Goal: Information Seeking & Learning: Learn about a topic

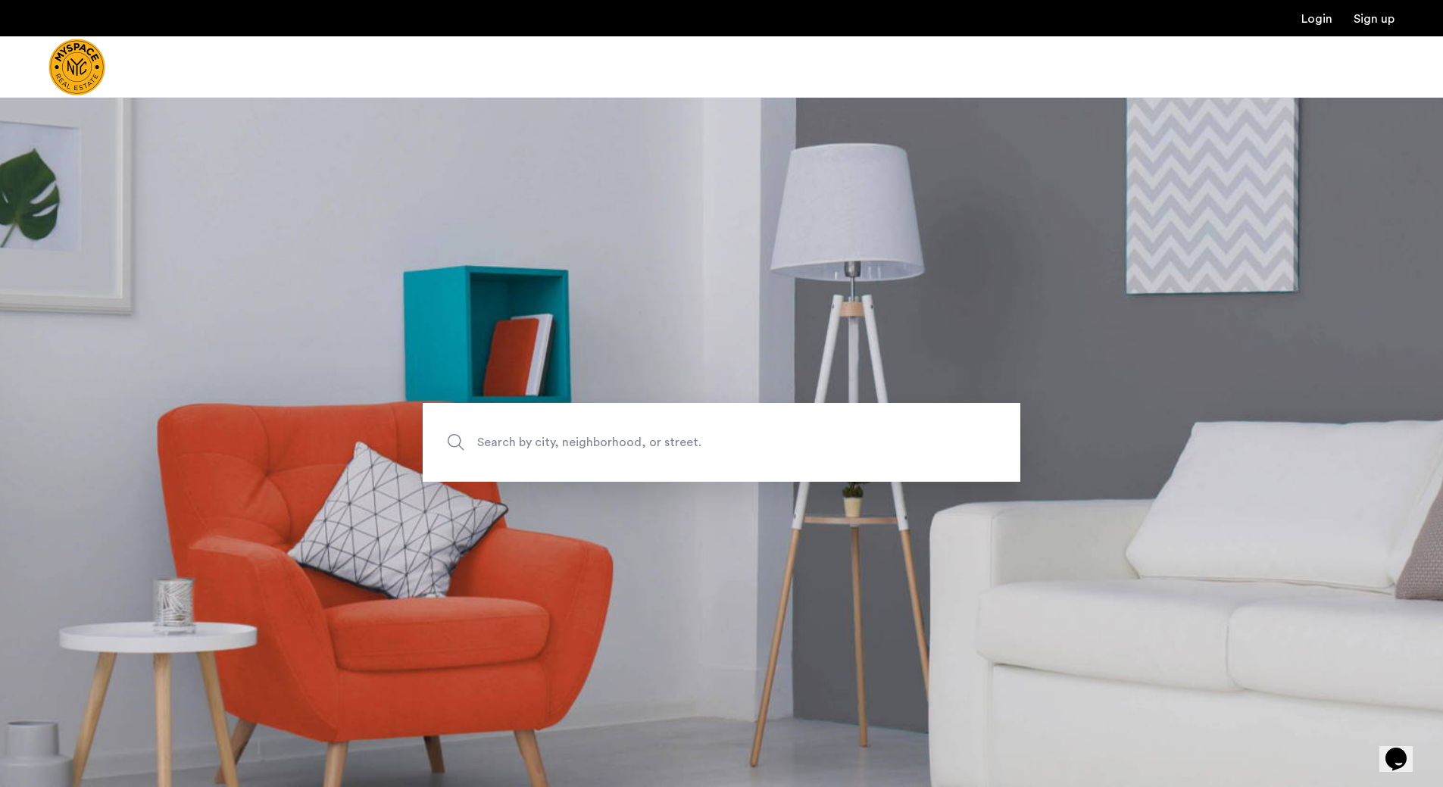
click at [572, 435] on span "Search by city, neighborhood, or street." at bounding box center [686, 442] width 418 height 20
click at [572, 435] on input "Search by city, neighborhood, or street." at bounding box center [721, 442] width 597 height 79
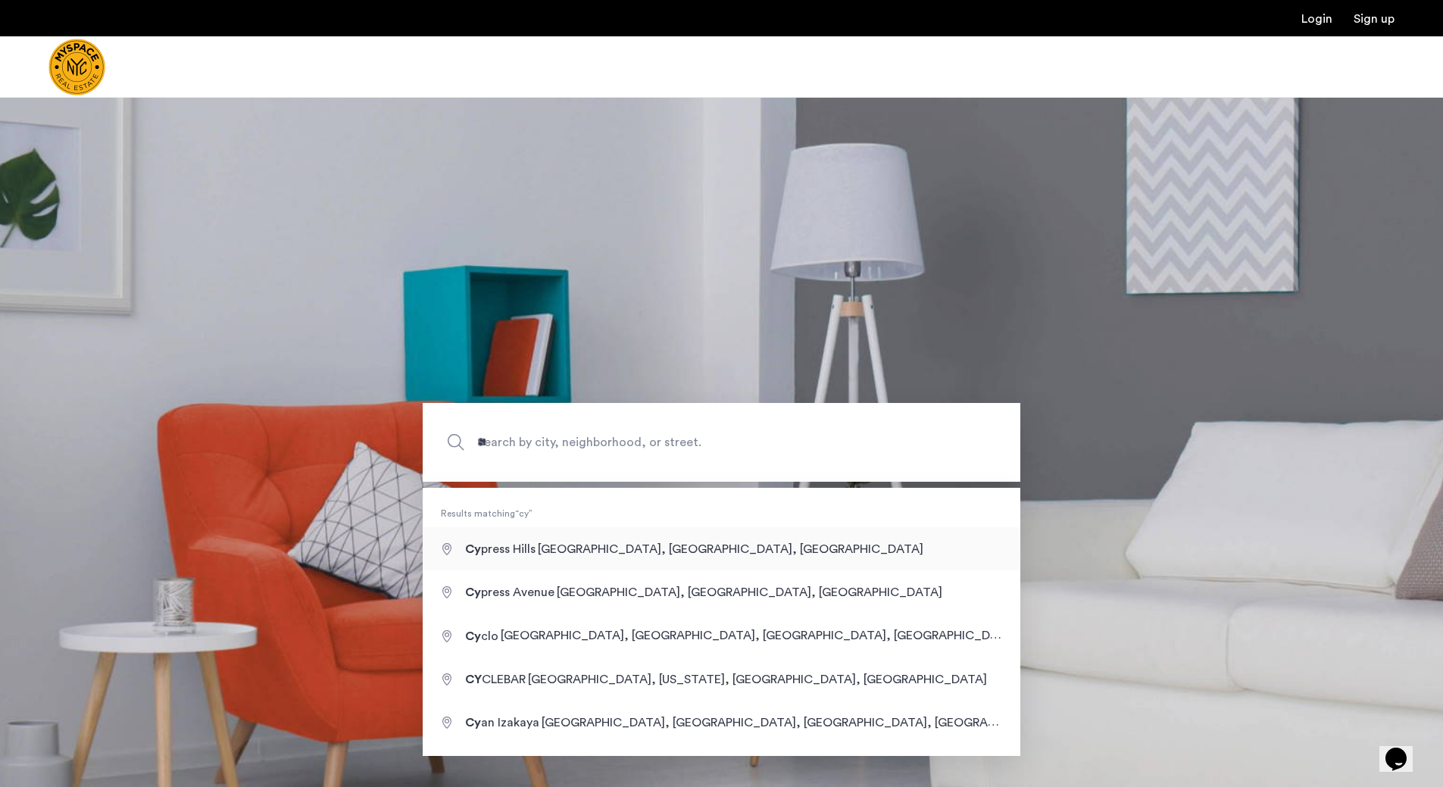
type input "**********"
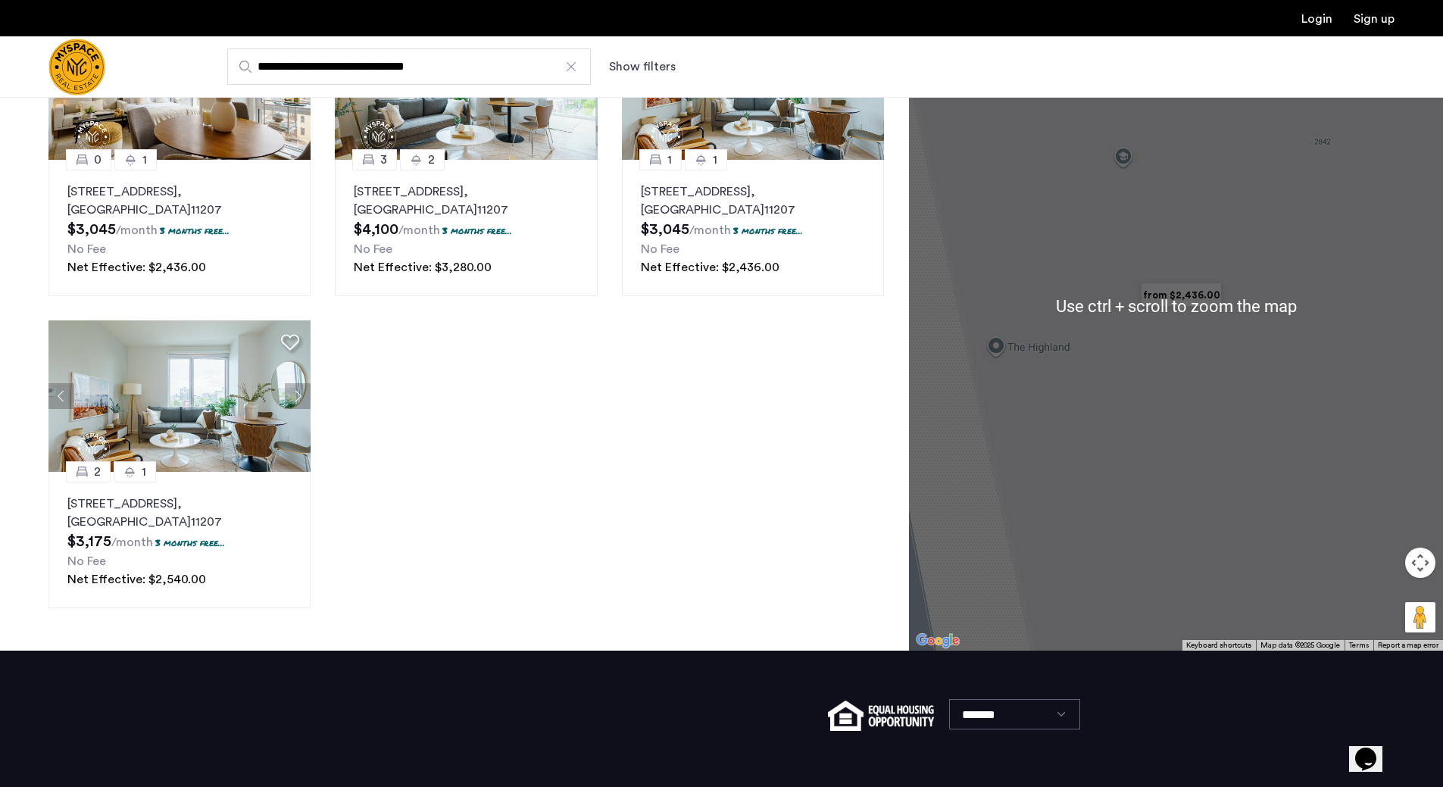
scroll to position [124, 0]
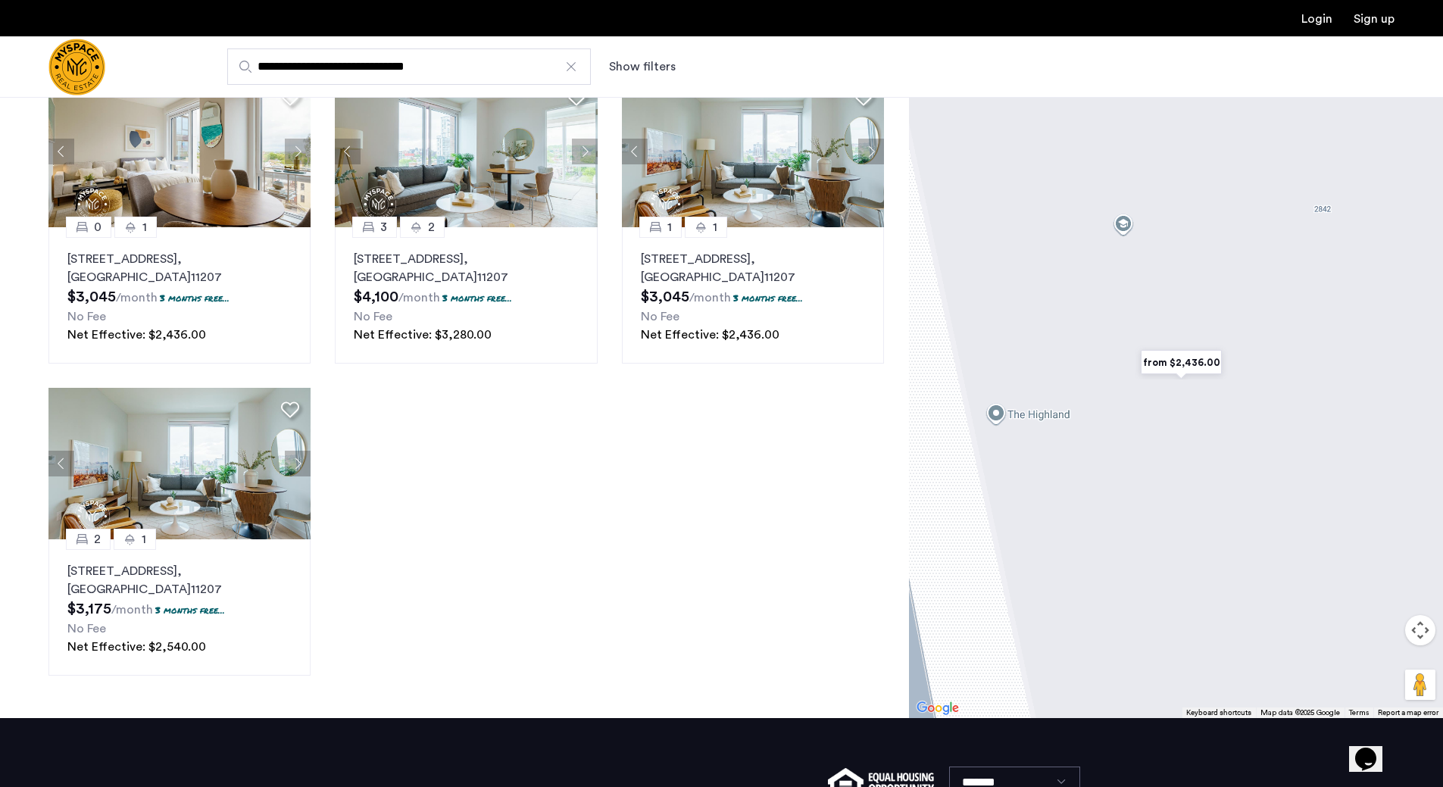
click at [1419, 641] on button "Map camera controls" at bounding box center [1420, 630] width 30 height 30
click at [1386, 668] on button "Zoom out" at bounding box center [1382, 668] width 30 height 30
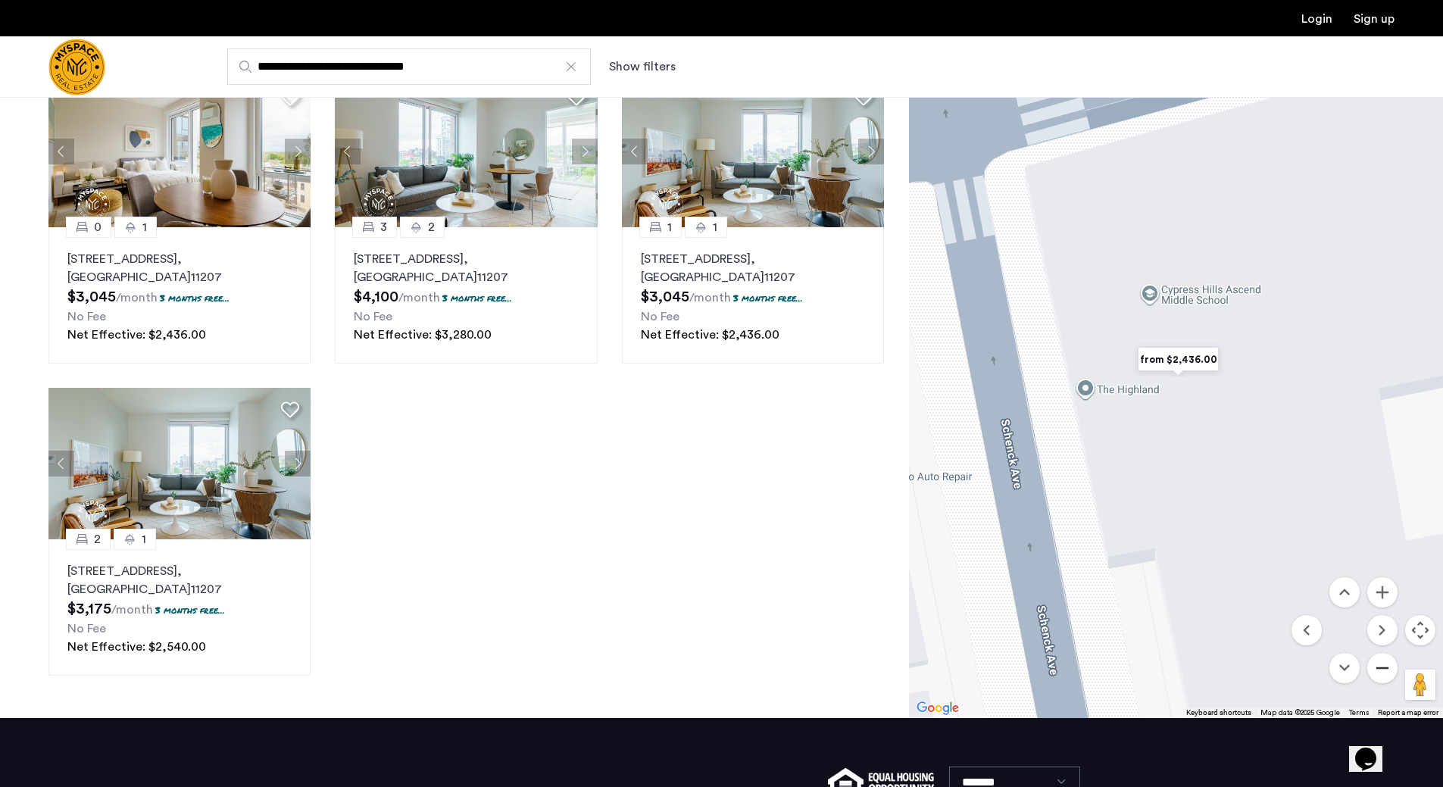
click at [1386, 668] on button "Zoom out" at bounding box center [1382, 668] width 30 height 30
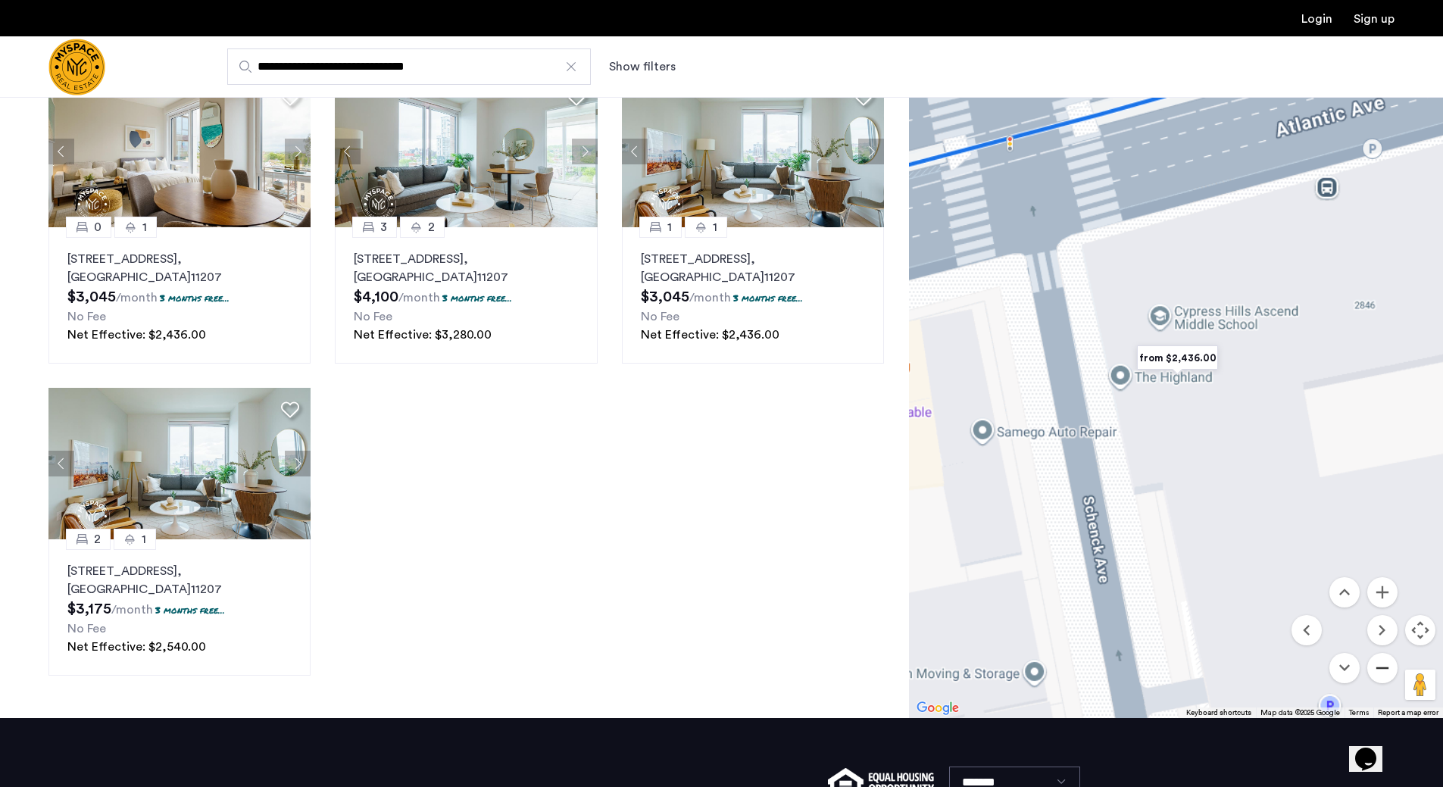
click at [1386, 668] on button "Zoom out" at bounding box center [1382, 668] width 30 height 30
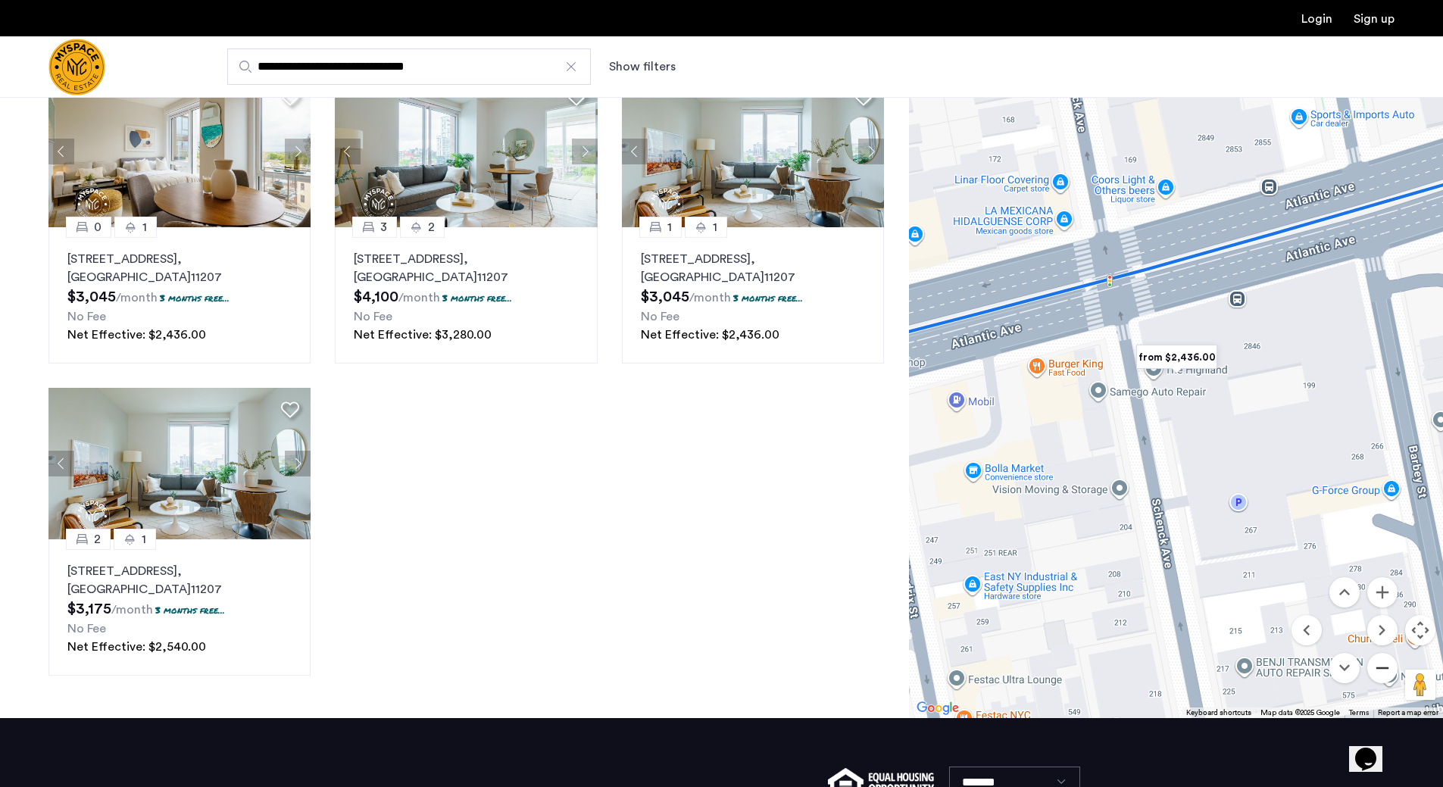
click at [1386, 668] on button "Zoom out" at bounding box center [1382, 668] width 30 height 30
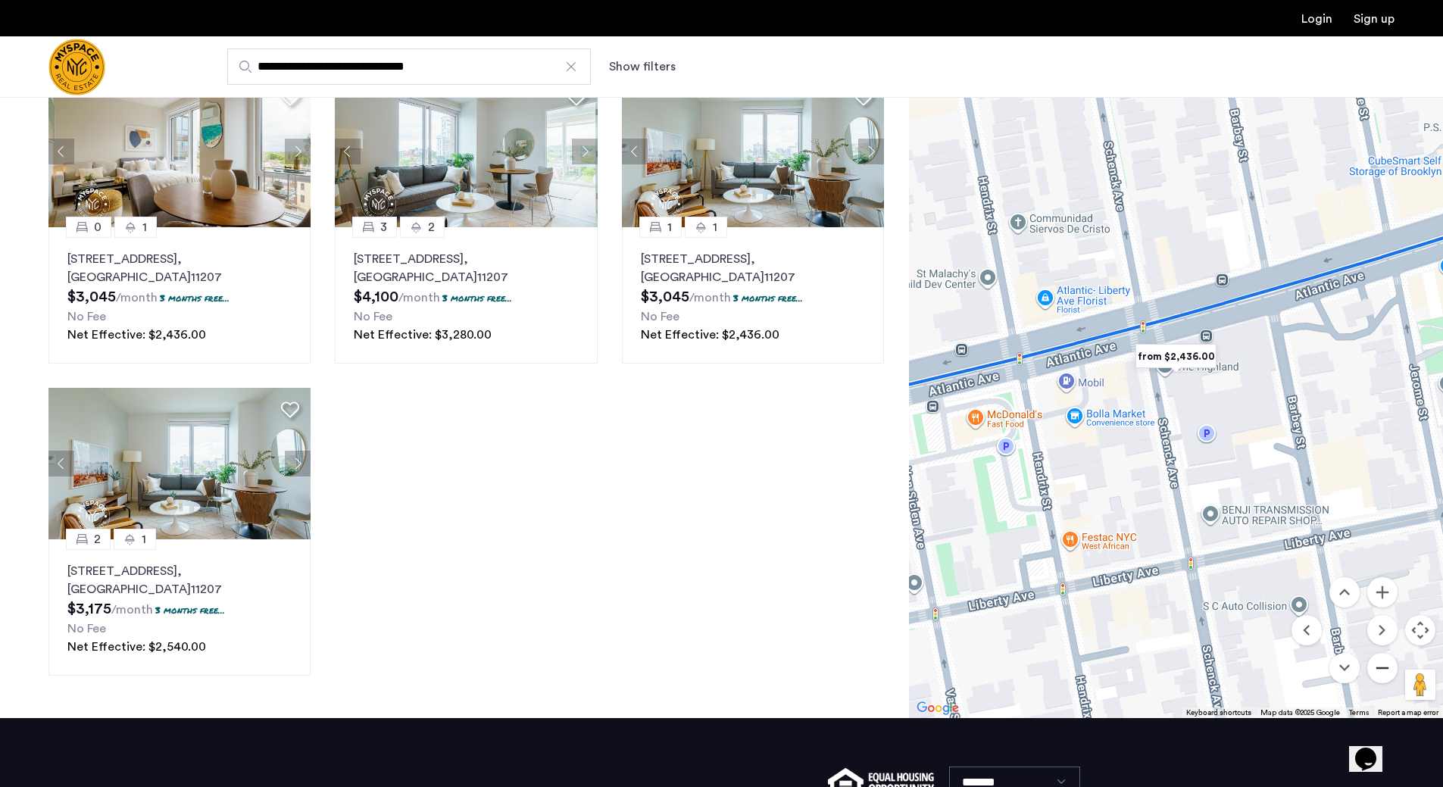
click at [1386, 668] on button "Zoom out" at bounding box center [1382, 668] width 30 height 30
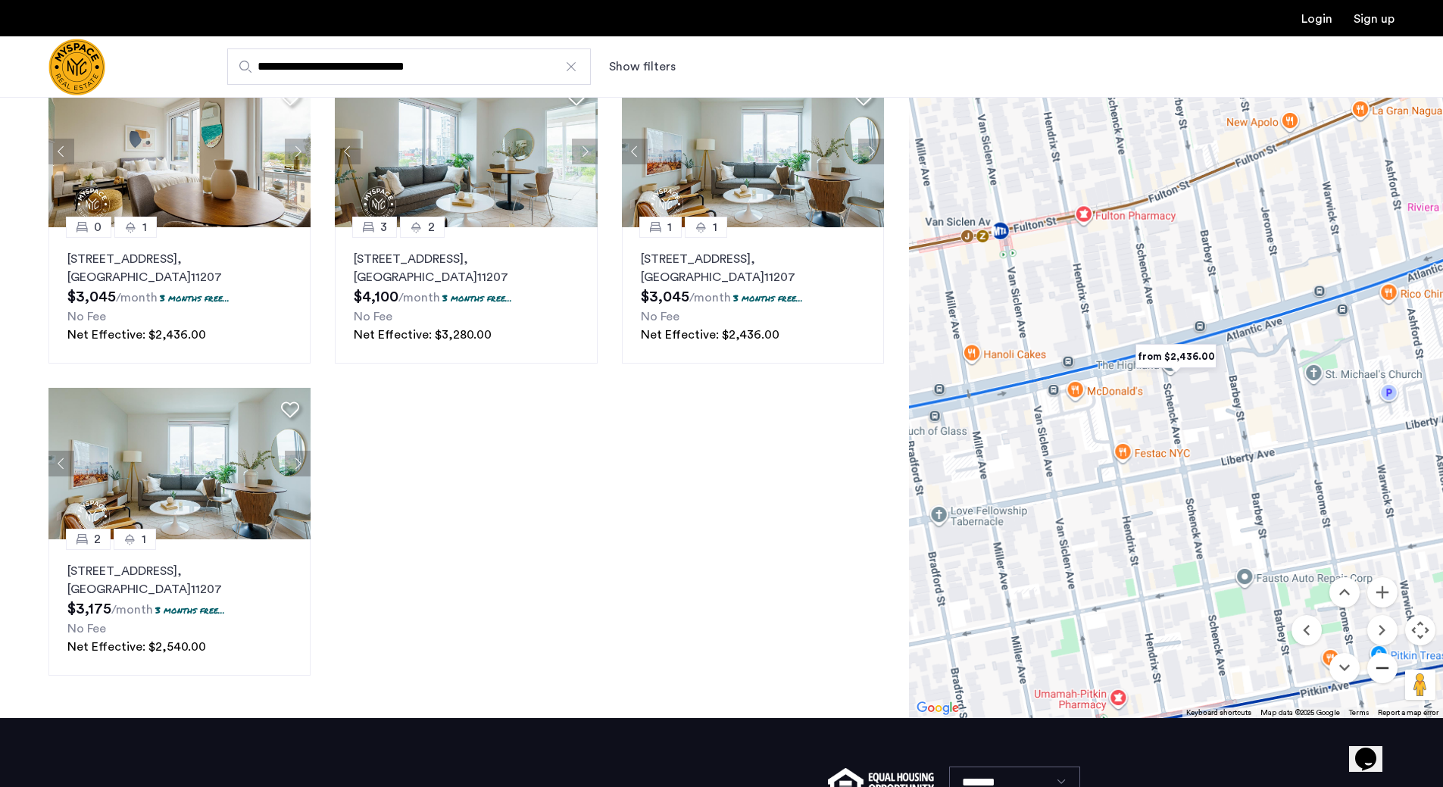
click at [1386, 668] on button "Zoom out" at bounding box center [1382, 668] width 30 height 30
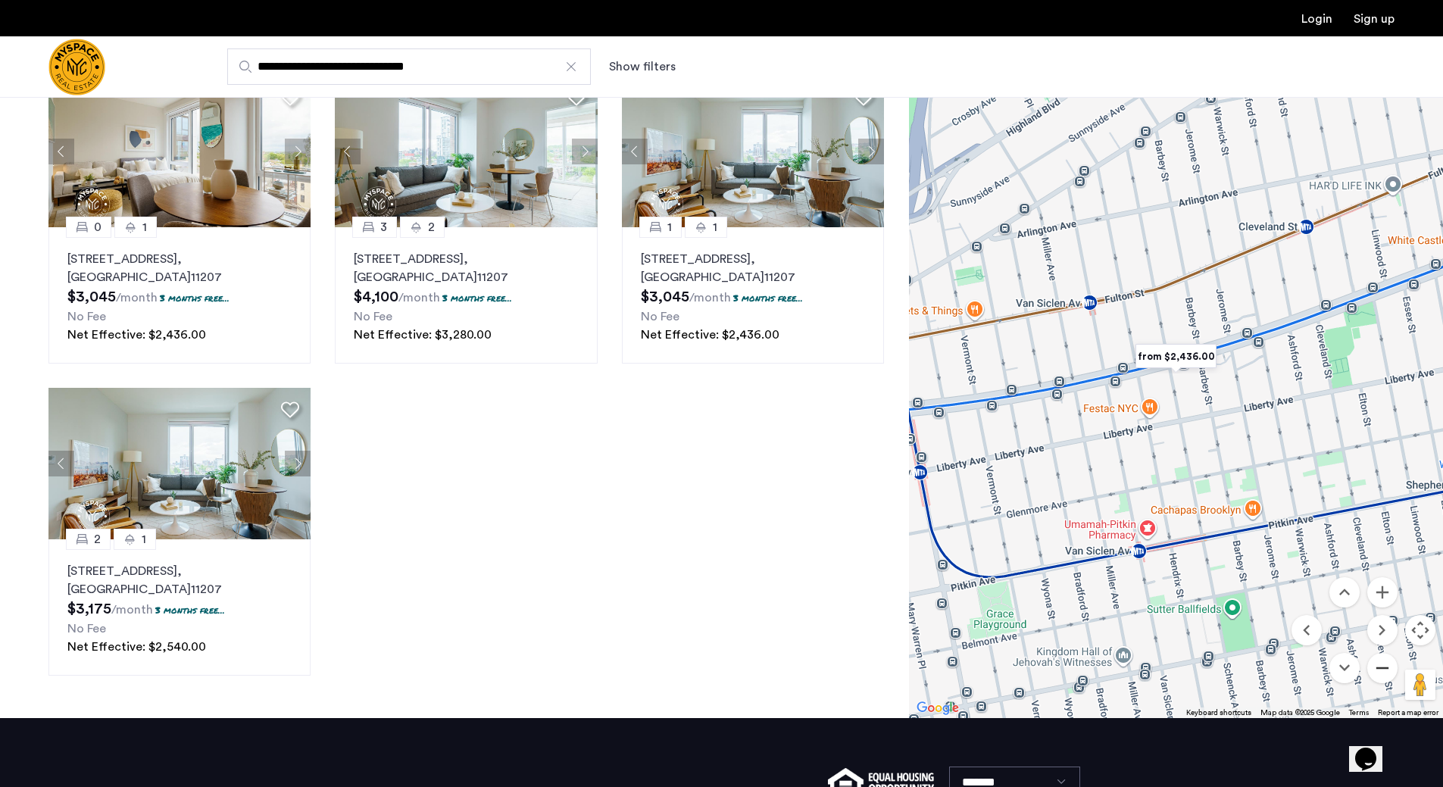
click at [1386, 668] on button "Zoom out" at bounding box center [1382, 668] width 30 height 30
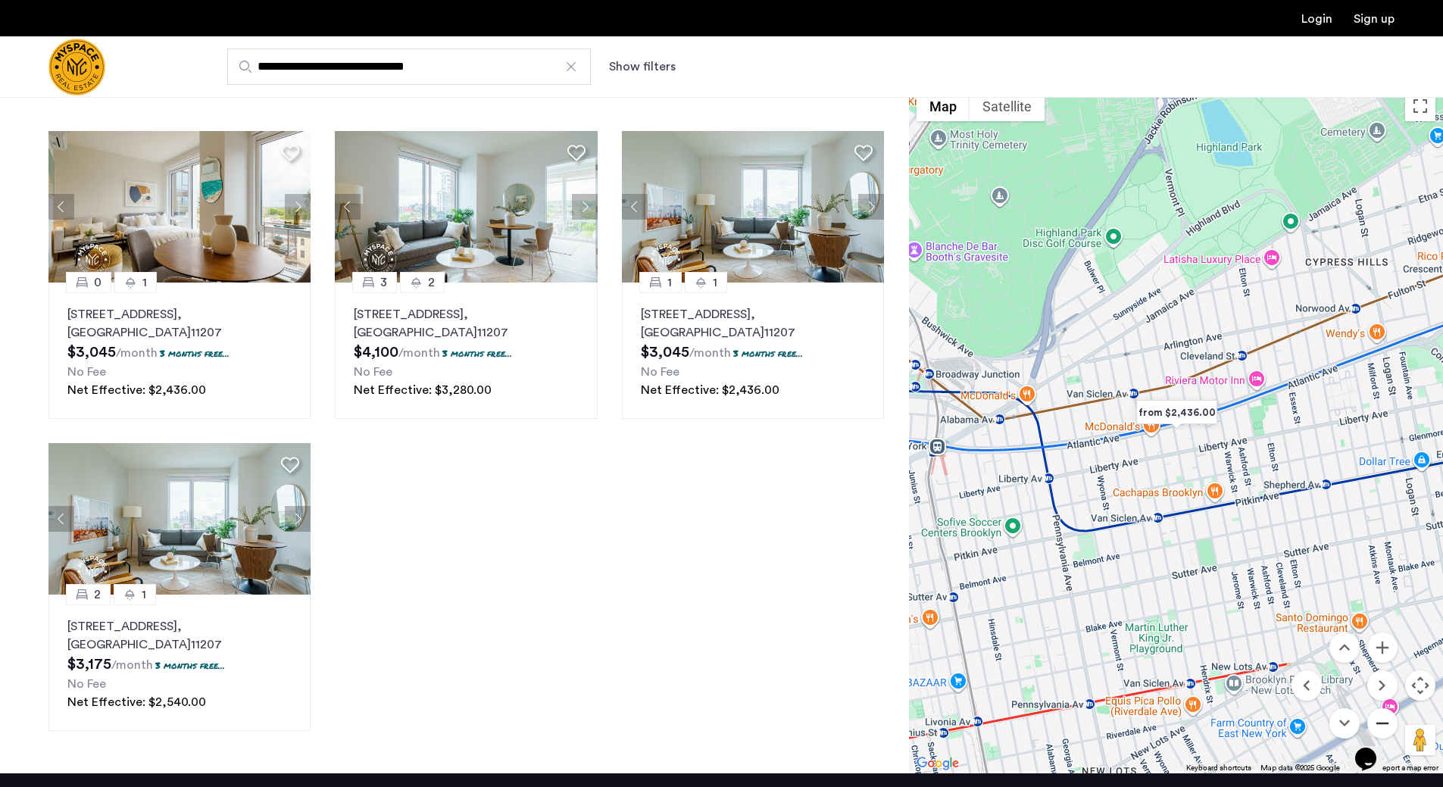
scroll to position [0, 0]
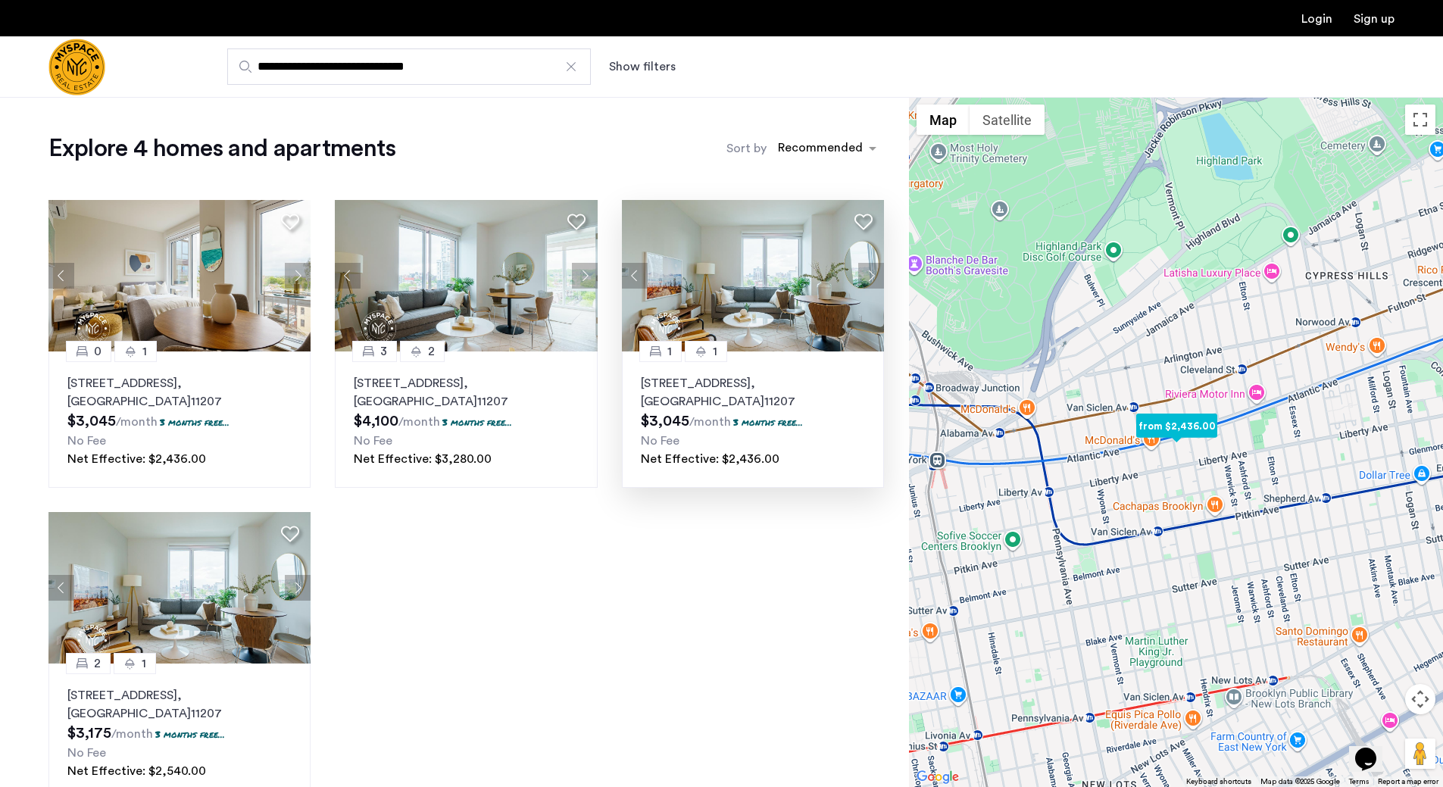
click at [755, 249] on img at bounding box center [753, 275] width 263 height 151
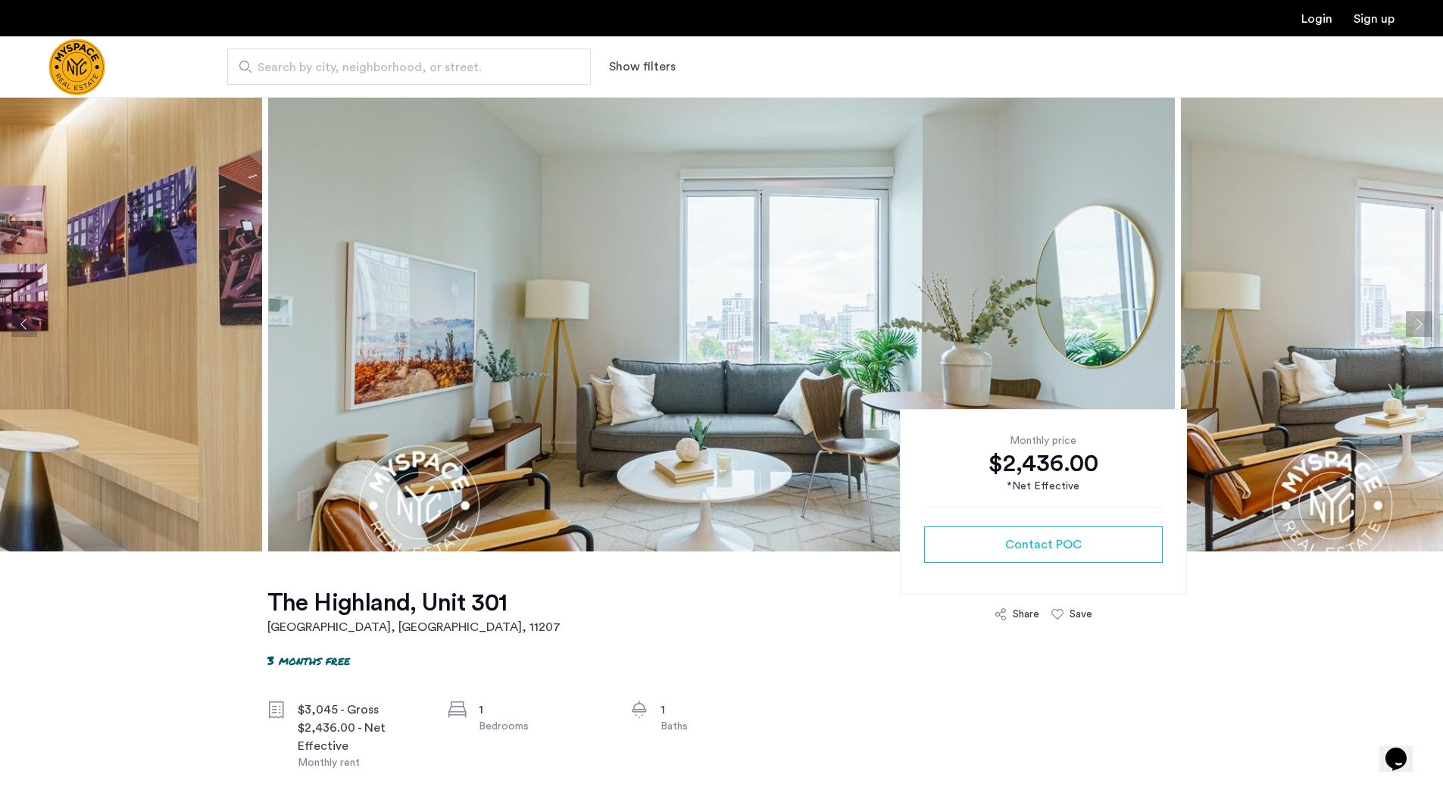
click at [1412, 329] on button "Next apartment" at bounding box center [1418, 324] width 26 height 26
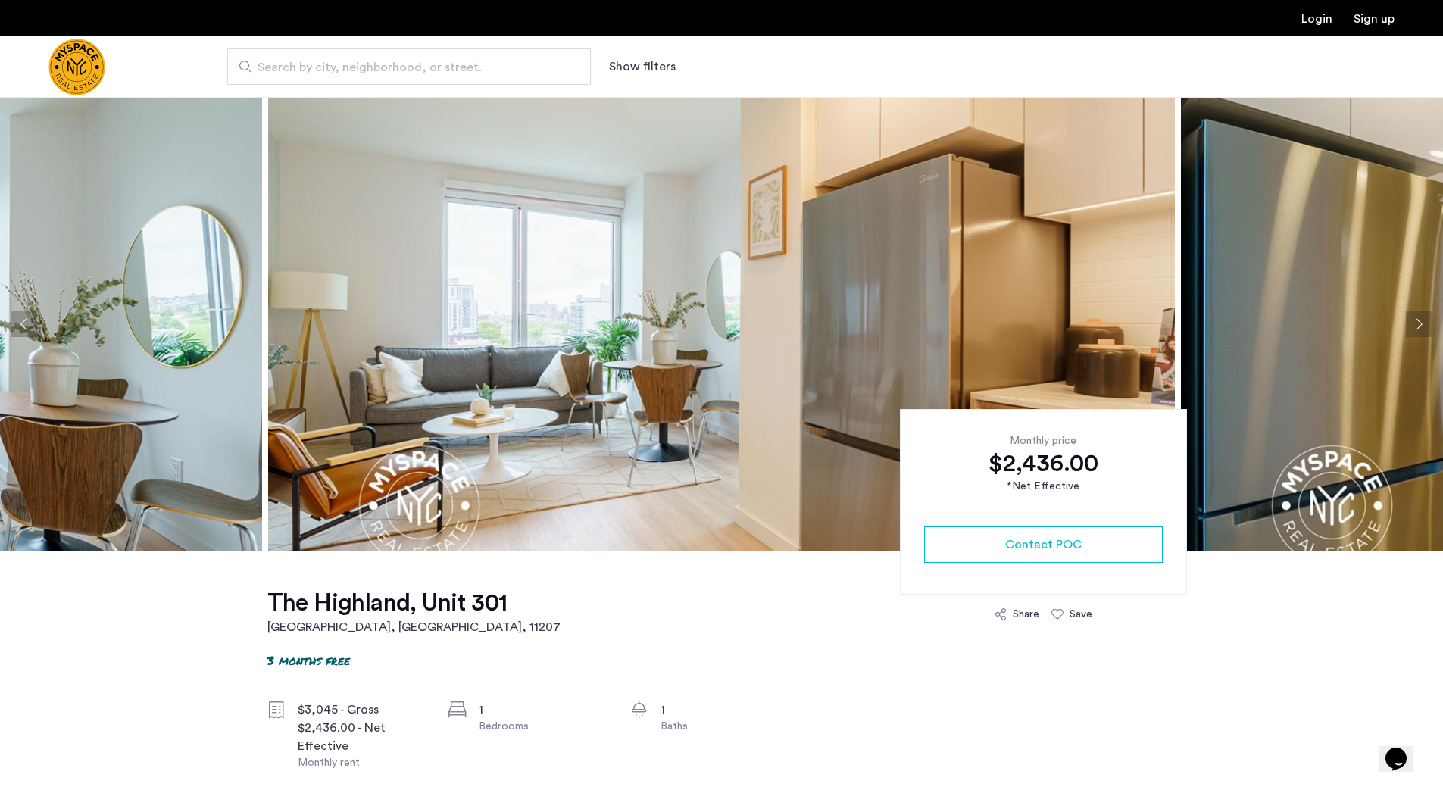
click at [1412, 329] on button "Next apartment" at bounding box center [1418, 324] width 26 height 26
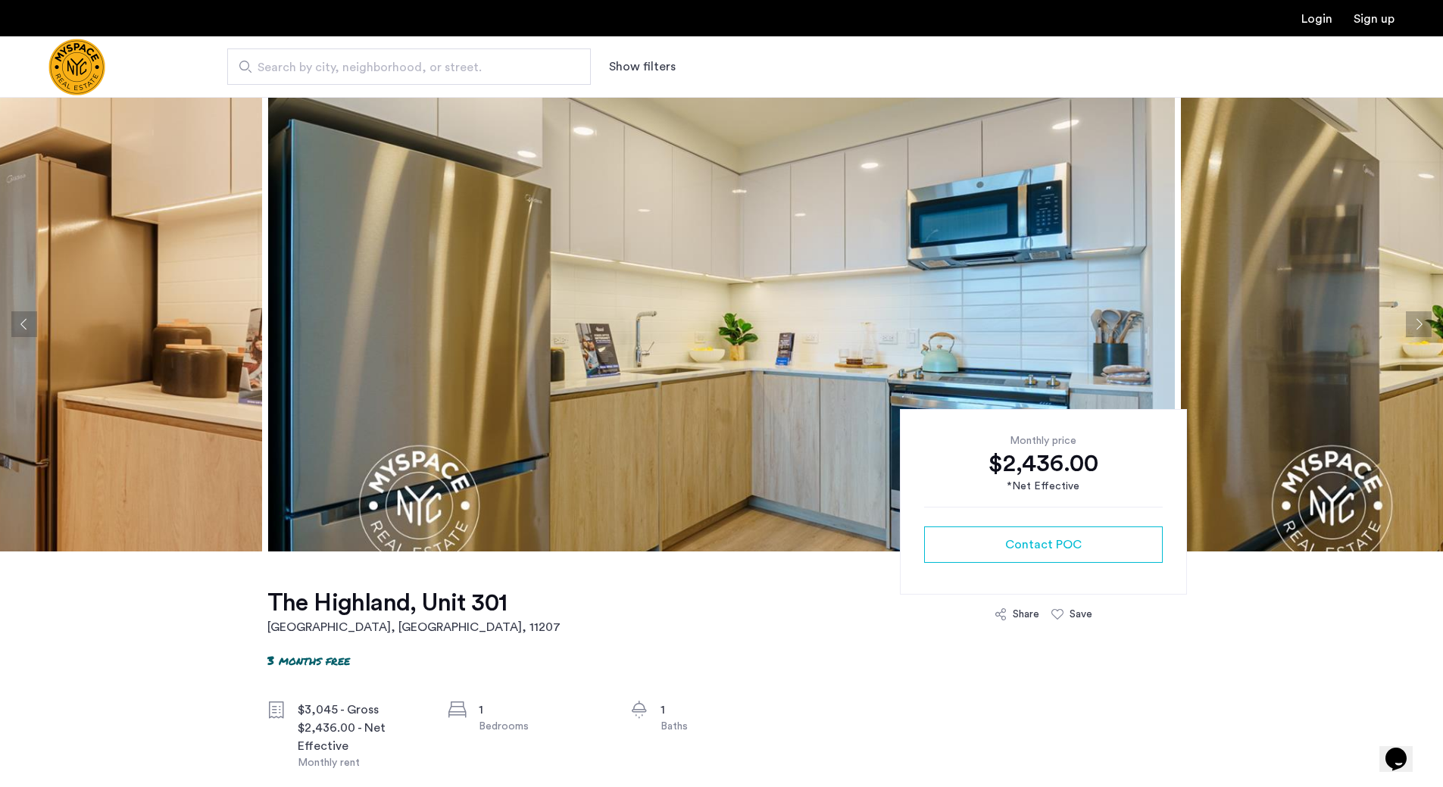
click at [1412, 329] on button "Next apartment" at bounding box center [1418, 324] width 26 height 26
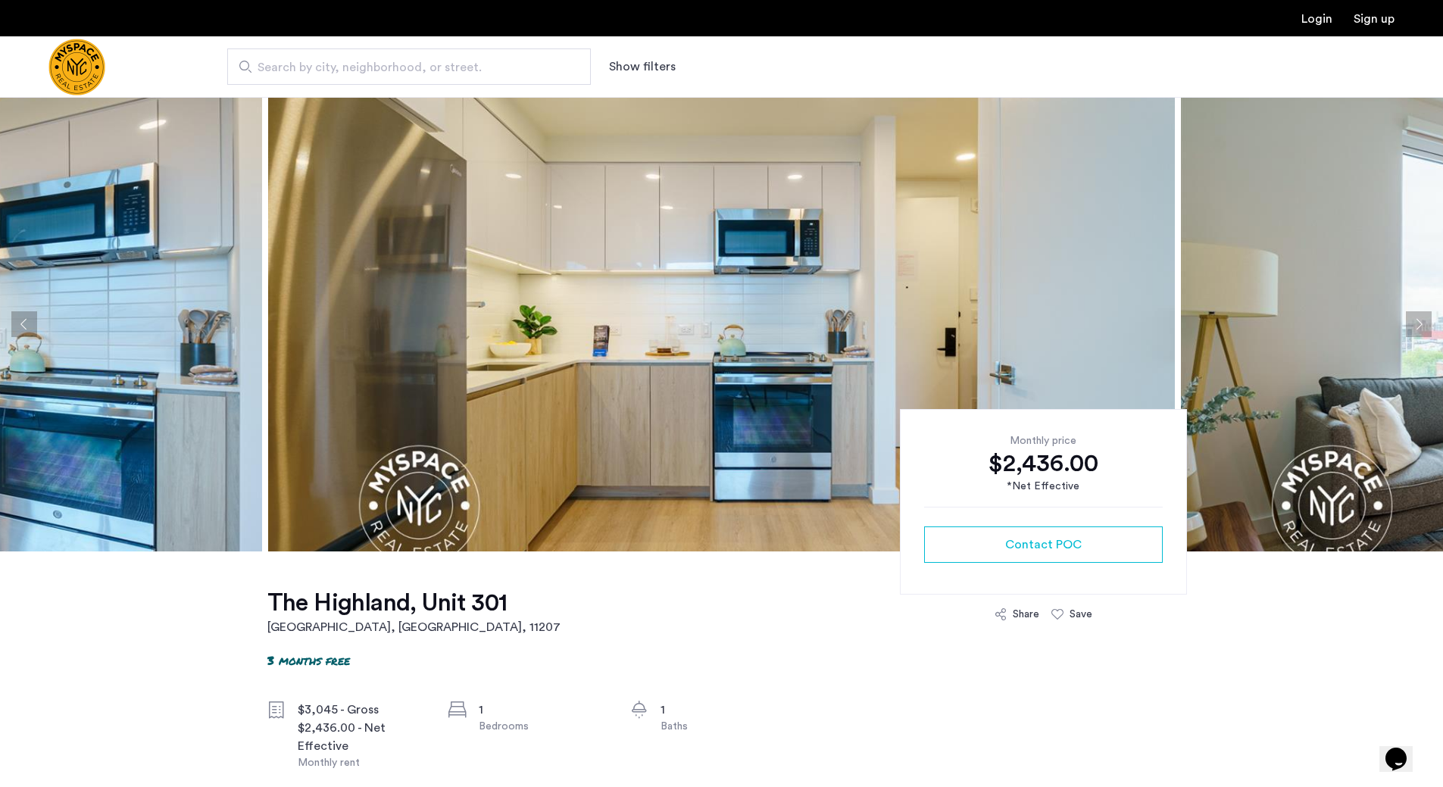
click at [1412, 329] on button "Next apartment" at bounding box center [1418, 324] width 26 height 26
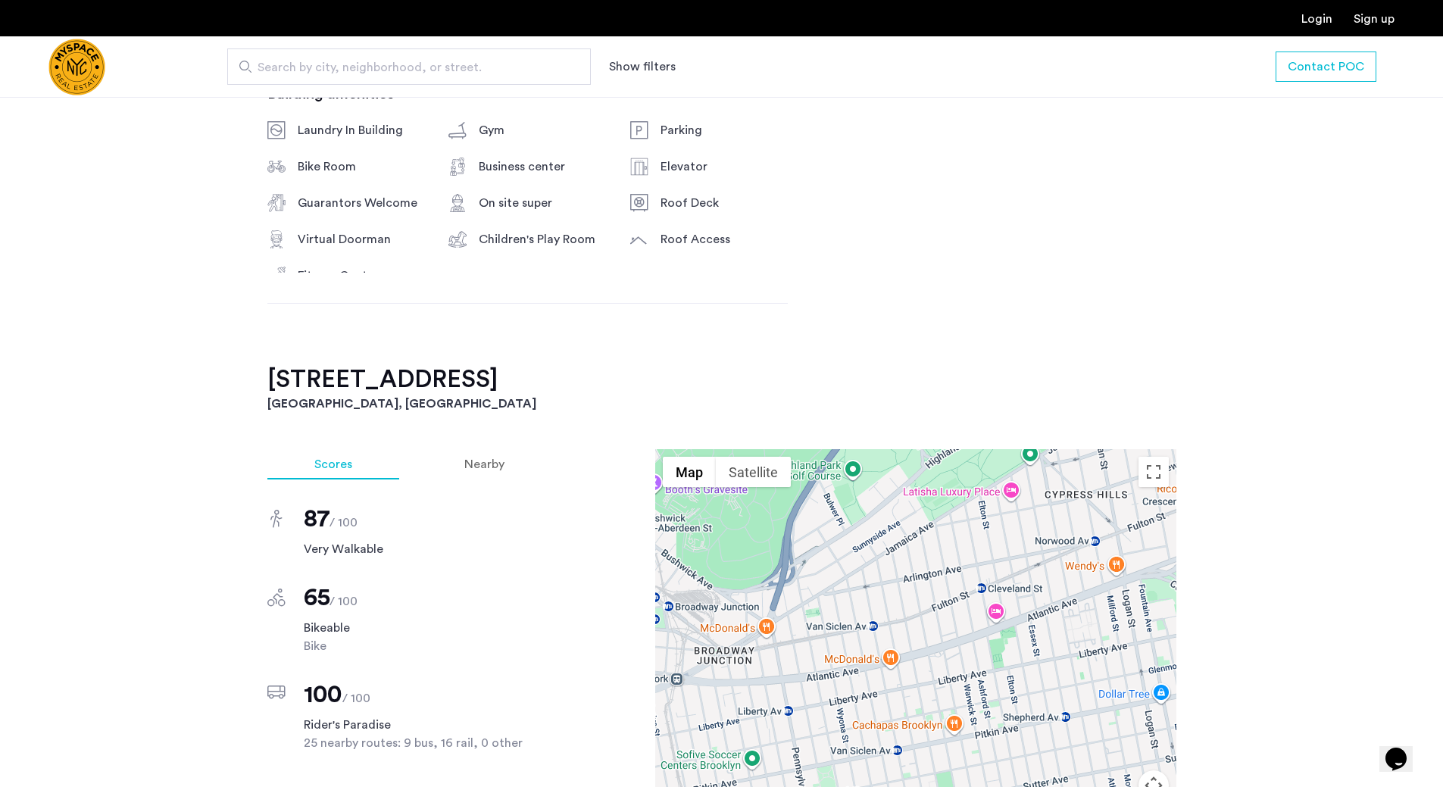
scroll to position [1439, 0]
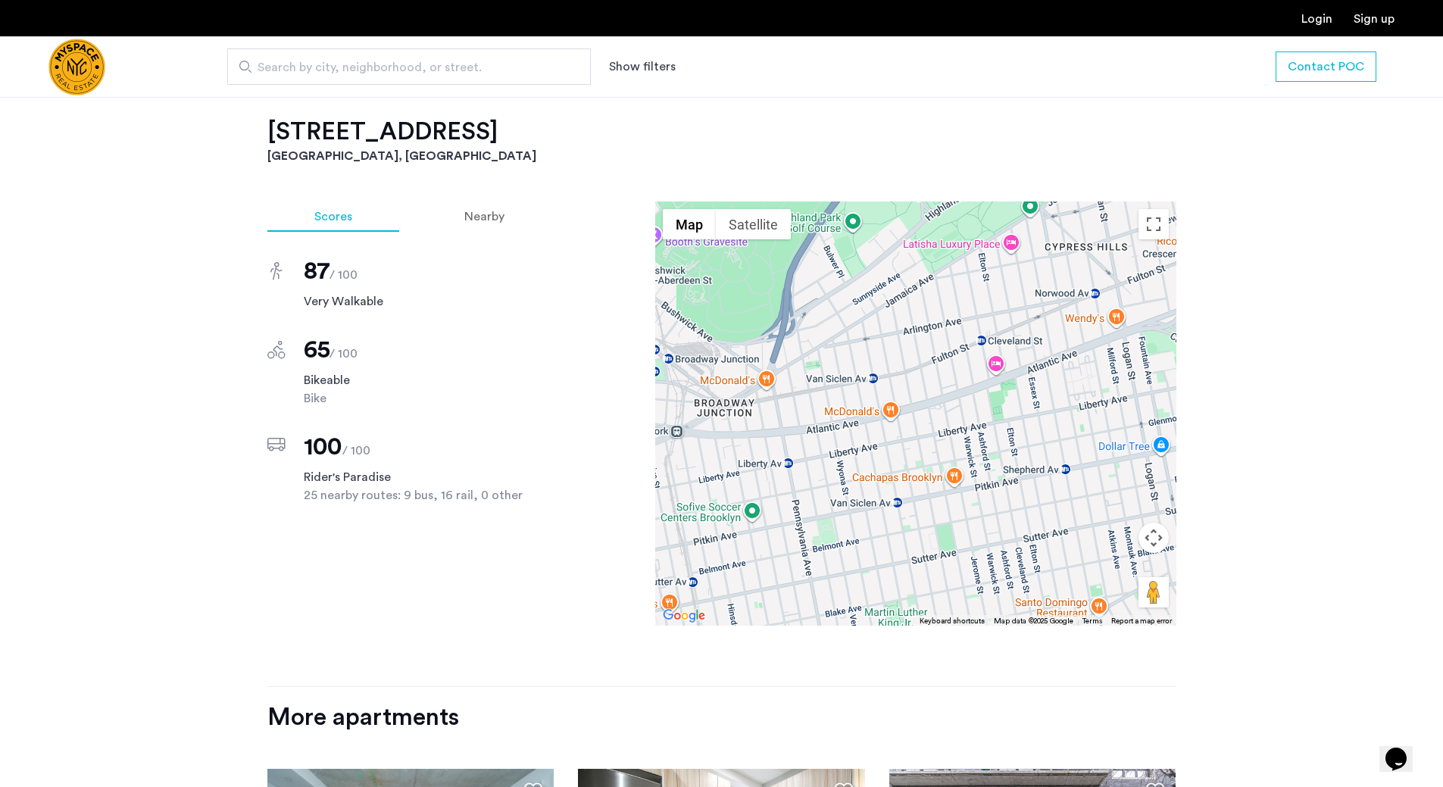
drag, startPoint x: 265, startPoint y: 123, endPoint x: 500, endPoint y: 130, distance: 234.9
click at [500, 130] on div "[GEOGRAPHIC_DATA] 3 months free $3,045 - Gross $2,436.00 - Net Effective Monthl…" at bounding box center [722, 100] width 954 height 1977
